Goal: Transaction & Acquisition: Register for event/course

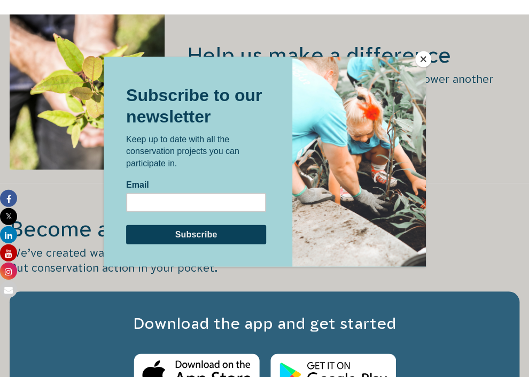
click at [425, 53] on button "Close" at bounding box center [423, 59] width 16 height 16
click at [425, 345] on div at bounding box center [264, 370] width 467 height 51
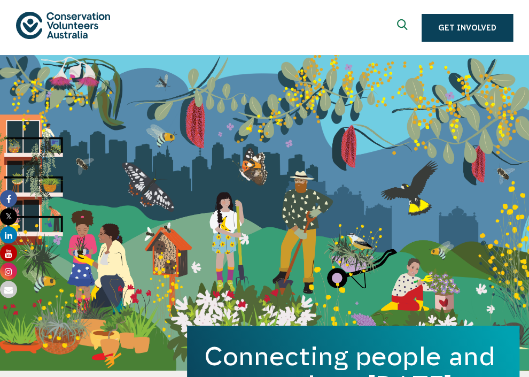
click at [407, 21] on use "Expand search box" at bounding box center [402, 24] width 10 height 11
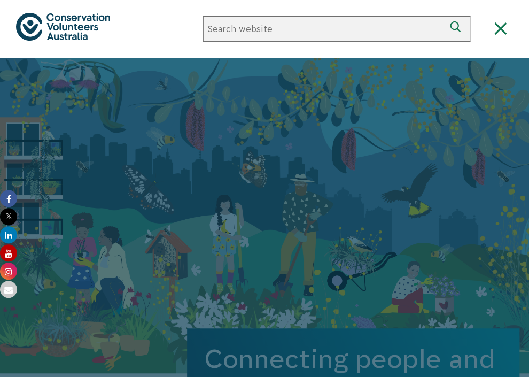
click at [512, 35] on button at bounding box center [501, 29] width 26 height 26
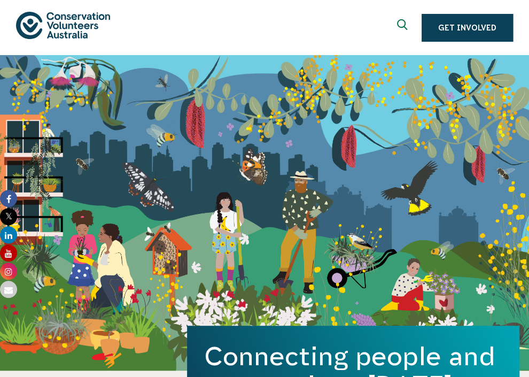
click at [506, 27] on div "Show mobile navigation menu" at bounding box center [500, 22] width 11 height 11
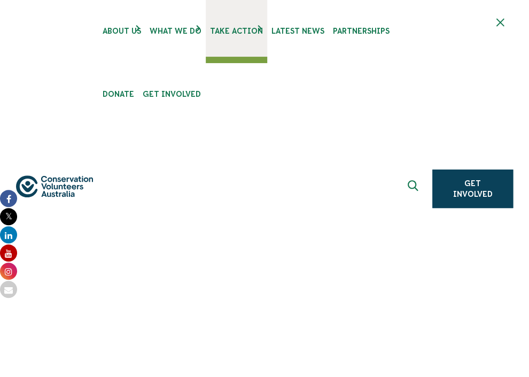
click at [210, 35] on span "Take Action" at bounding box center [236, 31] width 53 height 9
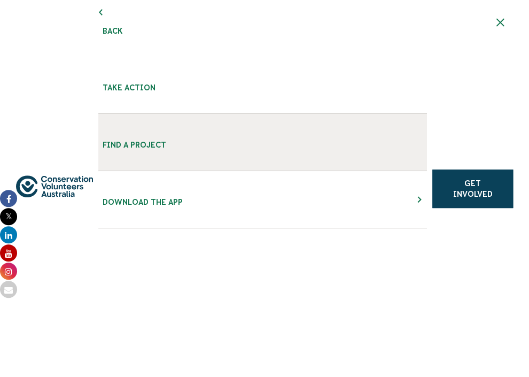
click at [98, 119] on link "Find a project" at bounding box center [262, 142] width 329 height 57
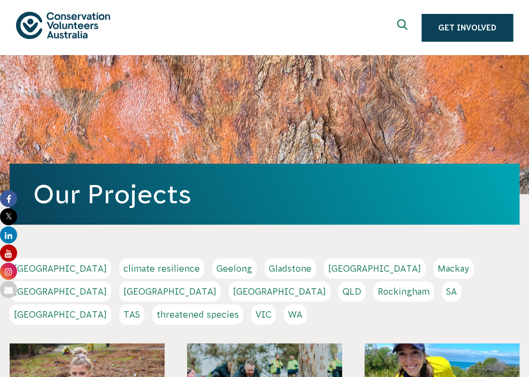
click at [209, 225] on div "Our Projects" at bounding box center [265, 194] width 510 height 61
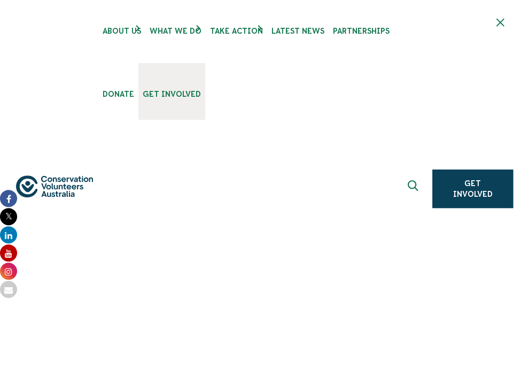
click at [138, 120] on link "Get Involved" at bounding box center [171, 91] width 67 height 57
